Goal: Check status: Check status

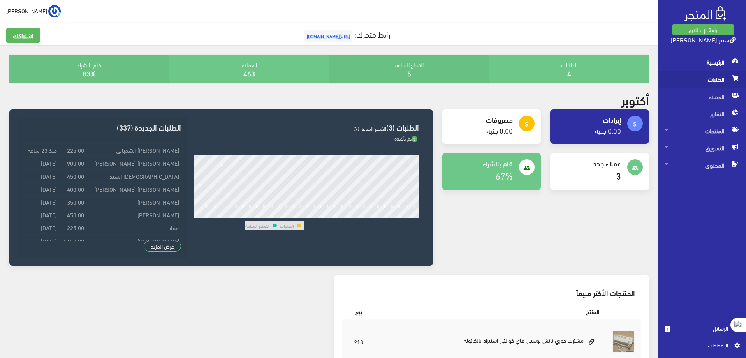
click at [710, 82] on span "الطلبات" at bounding box center [701, 79] width 75 height 17
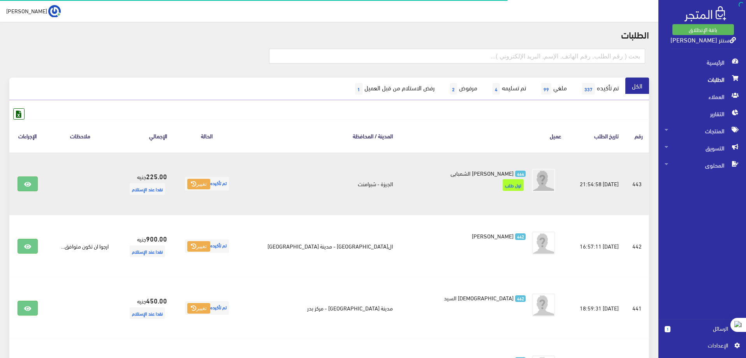
scroll to position [39, 0]
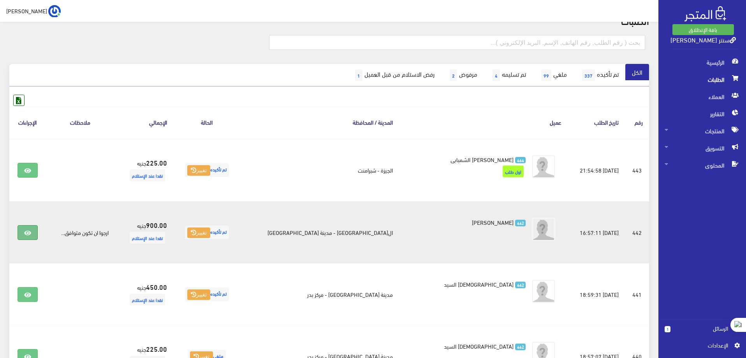
click at [31, 231] on icon at bounding box center [27, 233] width 7 height 6
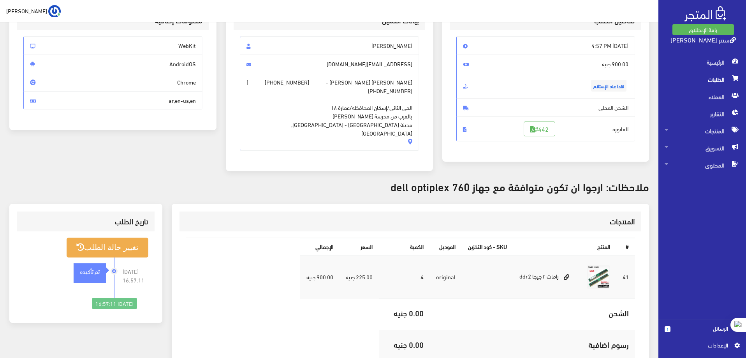
scroll to position [3, 0]
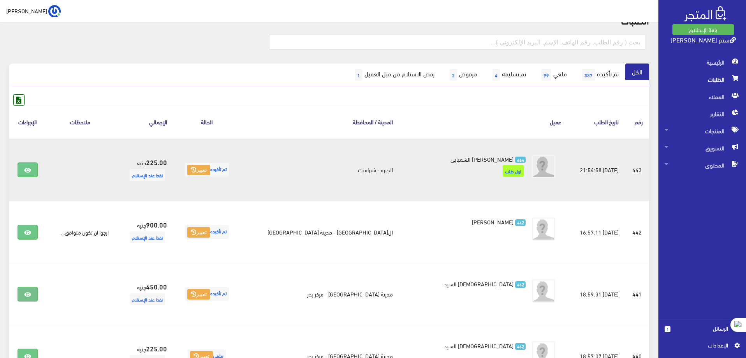
scroll to position [39, 0]
